Goal: Navigation & Orientation: Find specific page/section

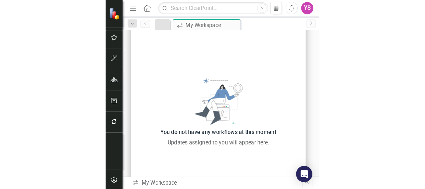
scroll to position [29, 0]
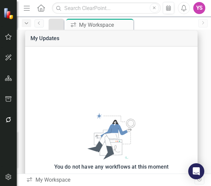
click at [29, 24] on icon "Dropdown" at bounding box center [26, 23] width 6 height 5
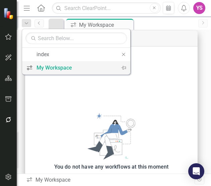
click at [46, 64] on div "My Workspace" at bounding box center [74, 68] width 77 height 8
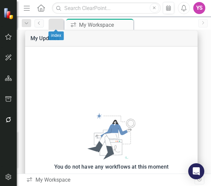
click at [54, 20] on div at bounding box center [54, 24] width 8 height 8
click at [38, 26] on link "Previous" at bounding box center [38, 23] width 9 height 8
click at [28, 24] on icon "Dropdown" at bounding box center [26, 23] width 6 height 5
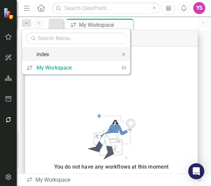
click at [42, 55] on div "index" at bounding box center [74, 54] width 77 height 8
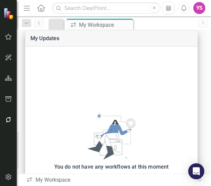
click at [60, 26] on link at bounding box center [56, 24] width 12 height 8
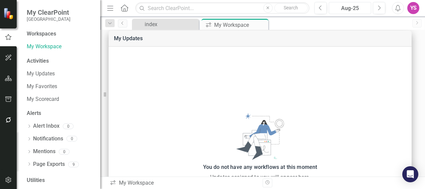
click at [210, 10] on div "Aug-25" at bounding box center [350, 8] width 38 height 8
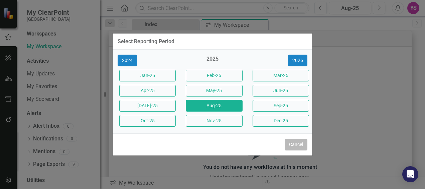
click at [210, 144] on button "Cancel" at bounding box center [296, 144] width 23 height 12
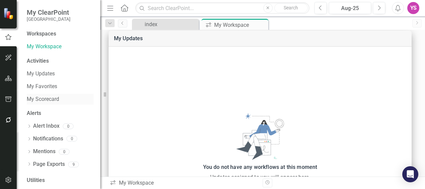
click at [54, 101] on link "My Scorecard" at bounding box center [60, 99] width 67 height 8
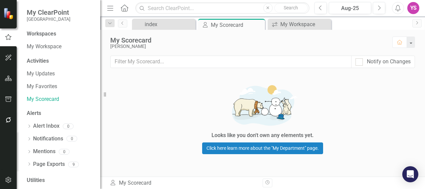
scroll to position [30, 0]
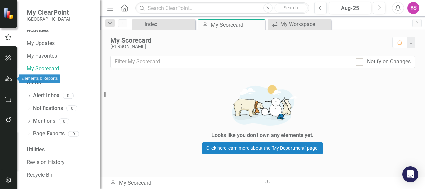
click at [9, 79] on icon "button" at bounding box center [8, 78] width 7 height 5
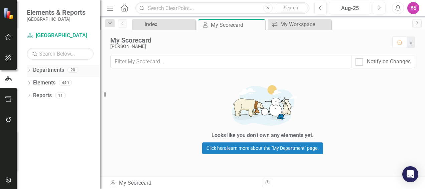
click at [51, 66] on div "Departments" at bounding box center [48, 70] width 31 height 11
click at [35, 69] on link "Departments" at bounding box center [48, 70] width 31 height 8
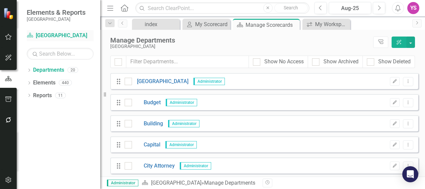
click at [59, 36] on link "Department [GEOGRAPHIC_DATA]" at bounding box center [60, 36] width 67 height 8
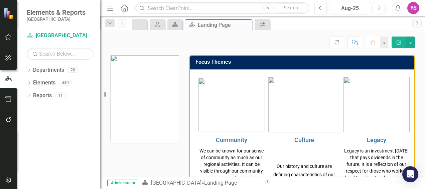
click at [210, 43] on icon "Favorite" at bounding box center [373, 42] width 6 height 5
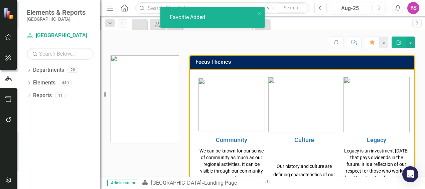
click at [210, 42] on button "button" at bounding box center [384, 42] width 9 height 12
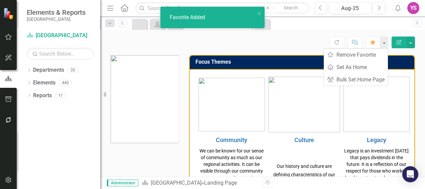
click at [210, 36] on div "Score: N/A Aug-25 Completed Refresh Comment Favorite Edit Report" at bounding box center [262, 40] width 325 height 20
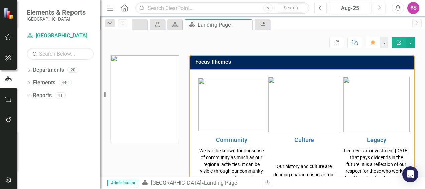
click at [114, 9] on icon "Menu" at bounding box center [110, 7] width 9 height 7
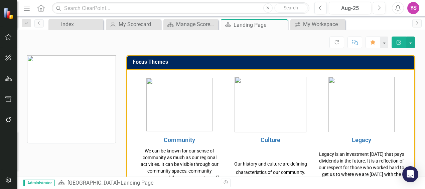
click at [42, 7] on icon "Home" at bounding box center [40, 7] width 9 height 7
drag, startPoint x: 42, startPoint y: 7, endPoint x: 185, endPoint y: 24, distance: 144.1
click at [42, 7] on icon "Home" at bounding box center [40, 7] width 9 height 7
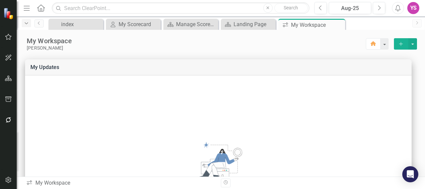
click at [29, 24] on div "Dropdown" at bounding box center [26, 23] width 9 height 8
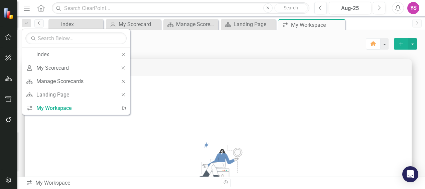
click at [40, 21] on icon "Previous" at bounding box center [38, 23] width 5 height 4
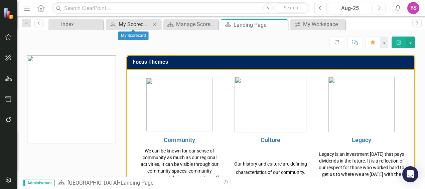
click at [126, 21] on div "My Scorecard" at bounding box center [135, 24] width 32 height 8
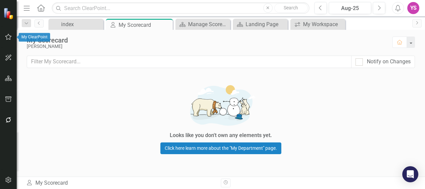
click at [8, 36] on icon "button" at bounding box center [8, 36] width 7 height 5
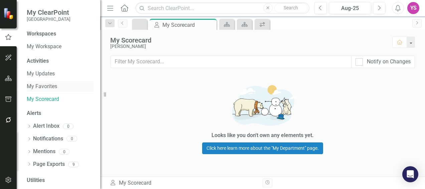
click at [51, 86] on link "My Favorites" at bounding box center [60, 87] width 67 height 8
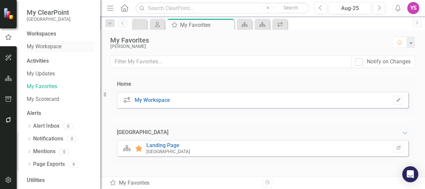
click at [58, 47] on link "My Workspace" at bounding box center [60, 47] width 67 height 8
